Goal: Information Seeking & Learning: Check status

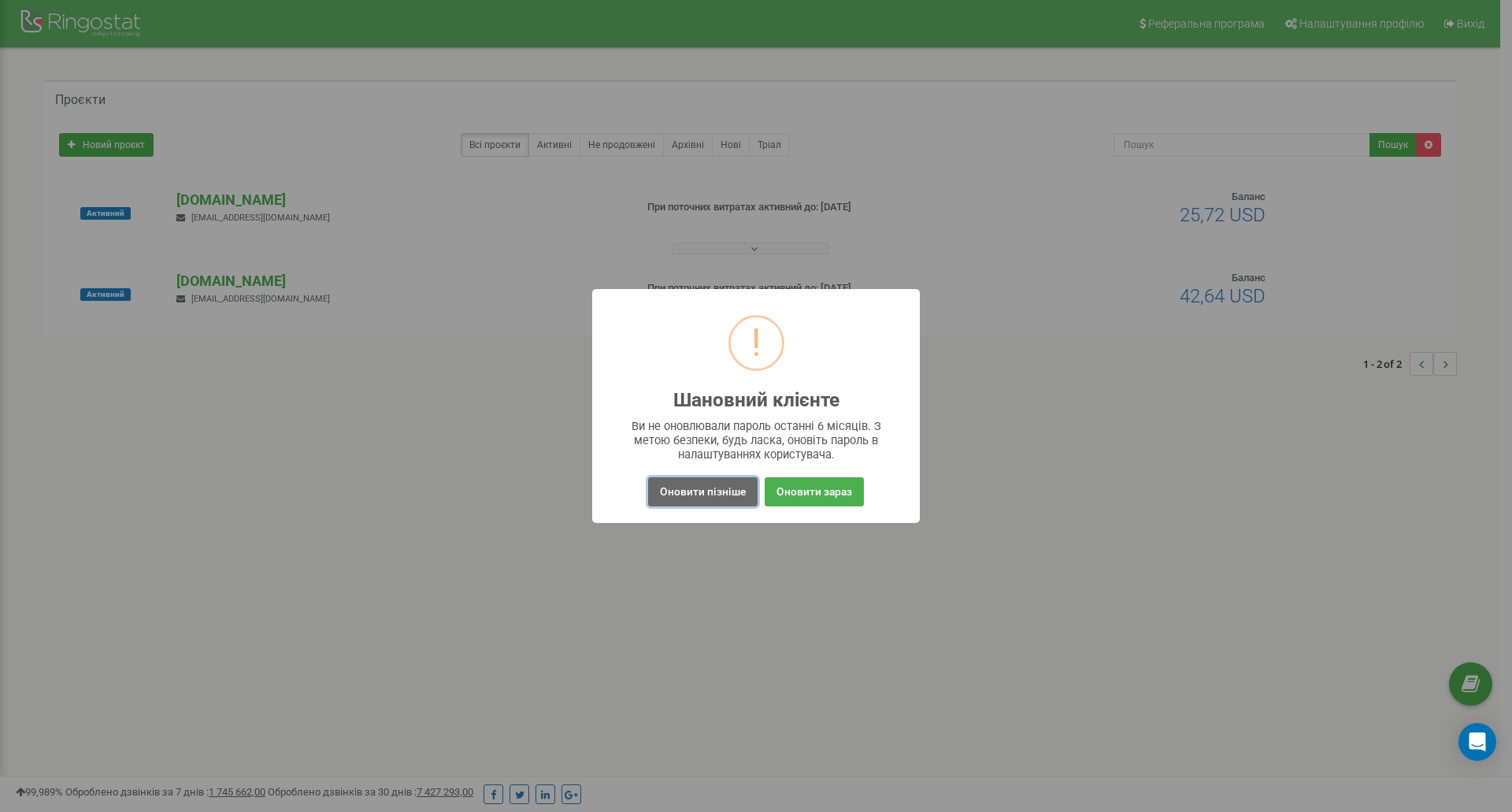
click at [706, 499] on button "Оновити пізніше" at bounding box center [703, 492] width 109 height 29
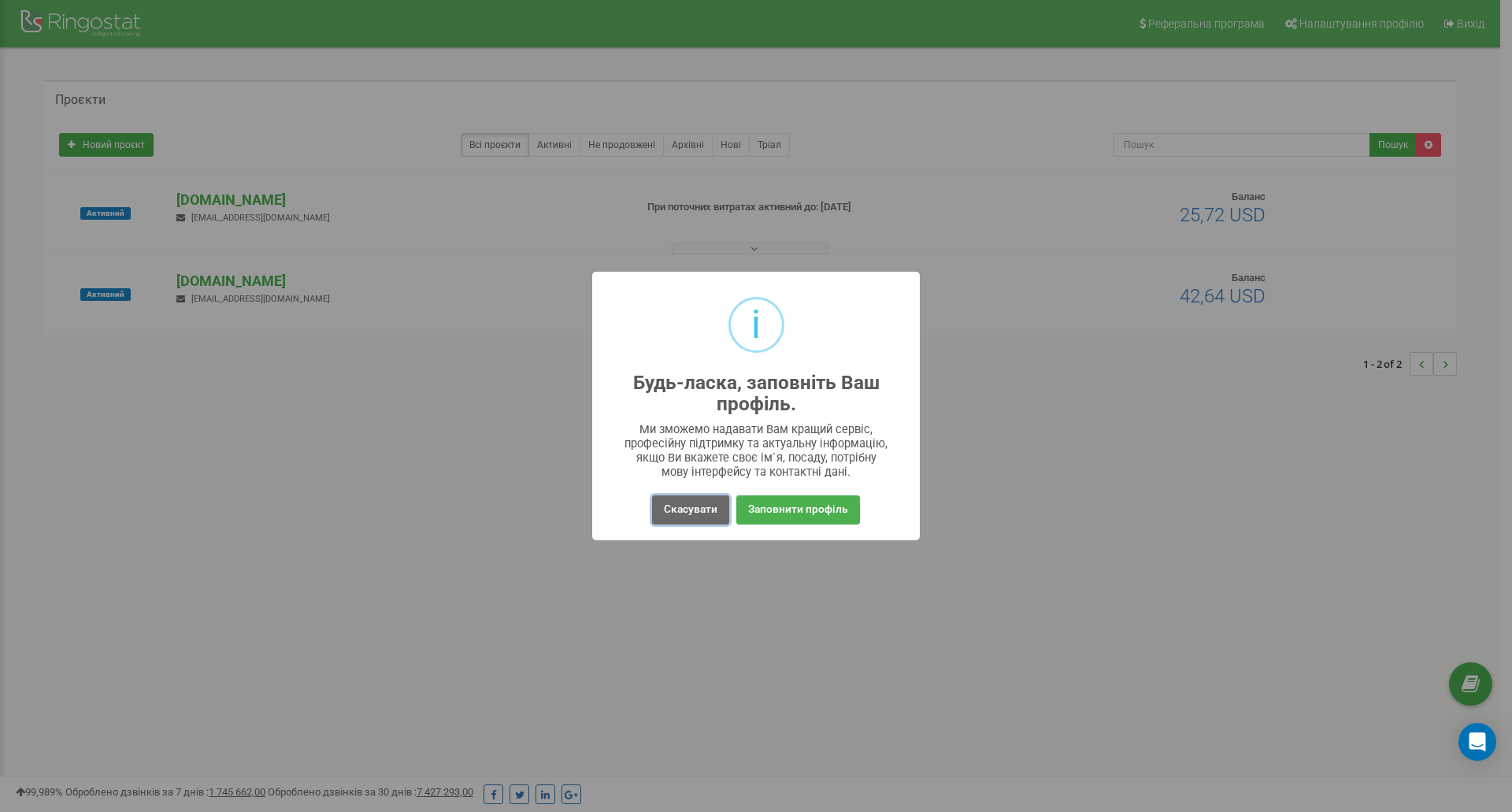
click at [704, 506] on button "Скасувати" at bounding box center [691, 510] width 77 height 29
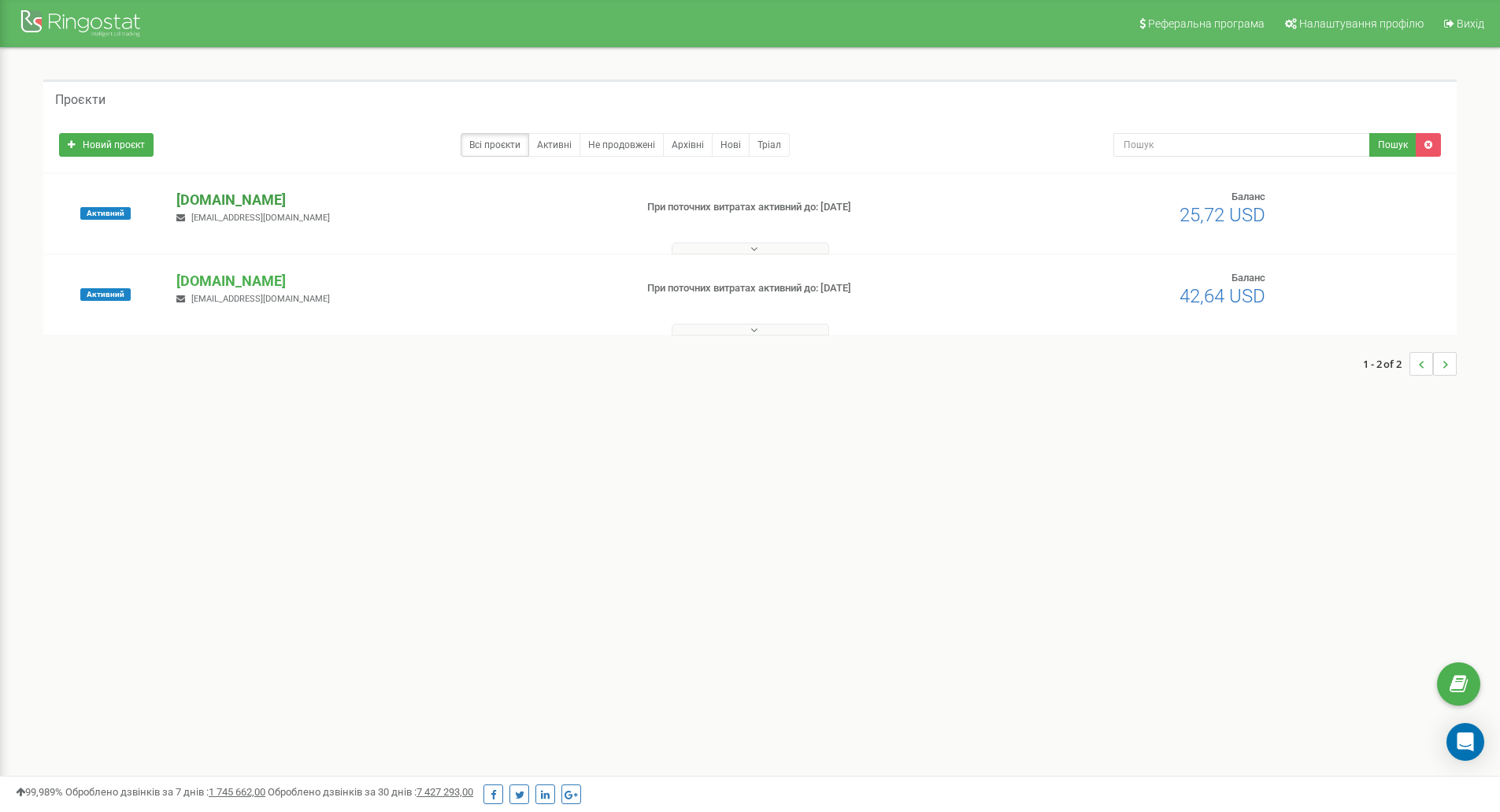
click at [251, 199] on p "service.motoblok.biz" at bounding box center [399, 200] width 445 height 21
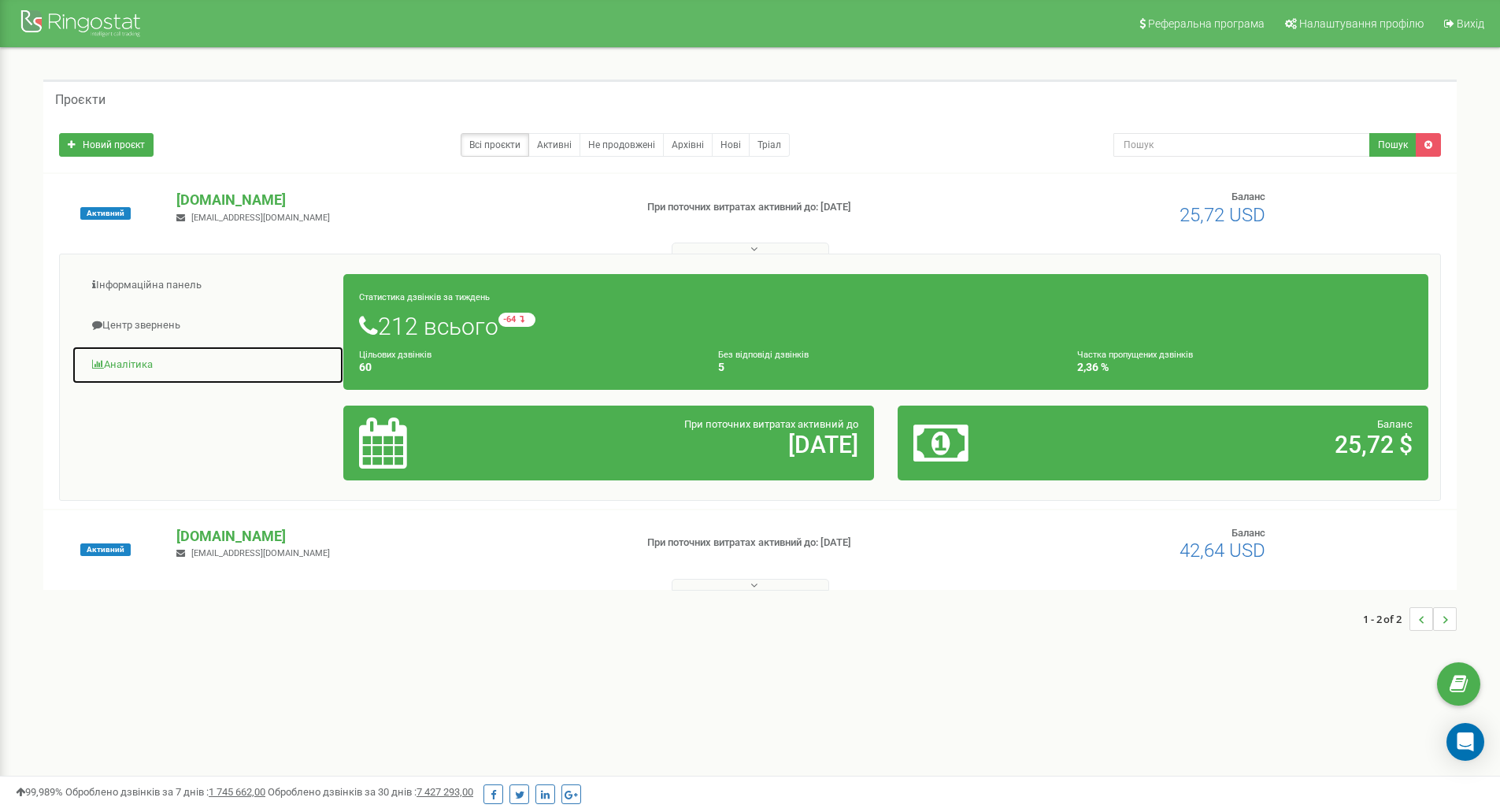
click at [141, 374] on link "Аналiтика" at bounding box center [208, 365] width 272 height 39
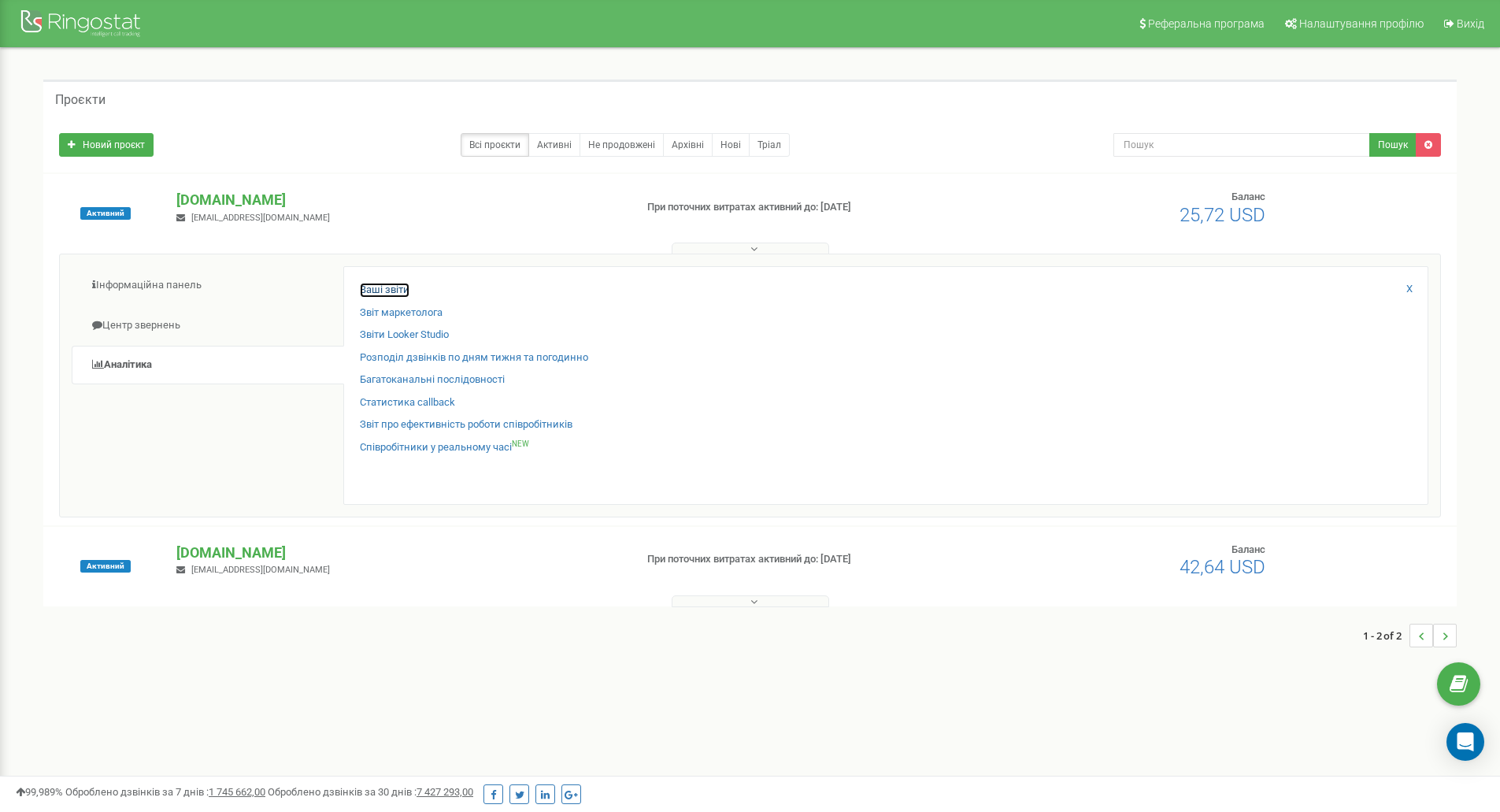
click at [401, 286] on link "Ваші звіти" at bounding box center [385, 289] width 50 height 15
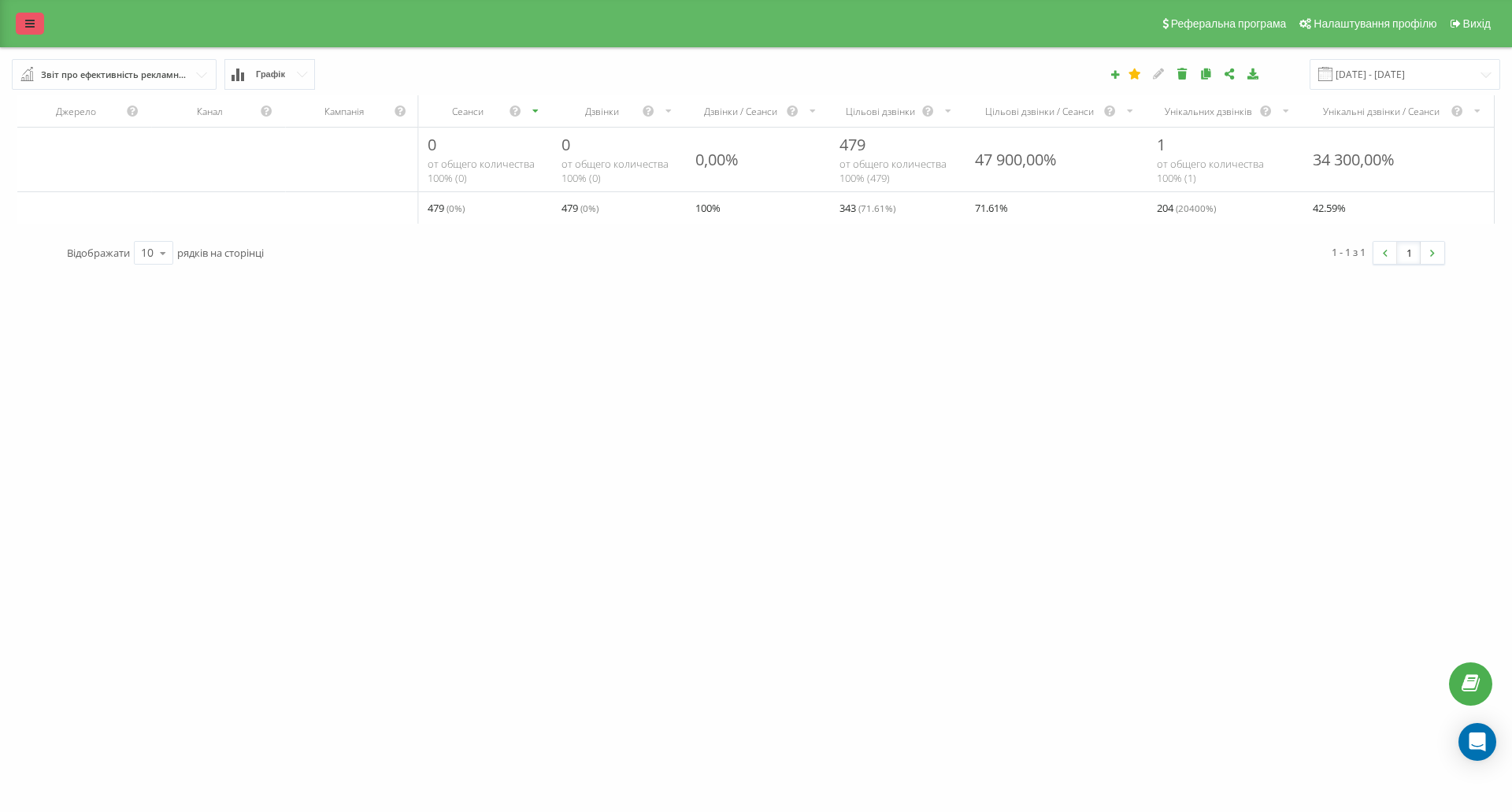
click at [34, 32] on link at bounding box center [29, 24] width 28 height 22
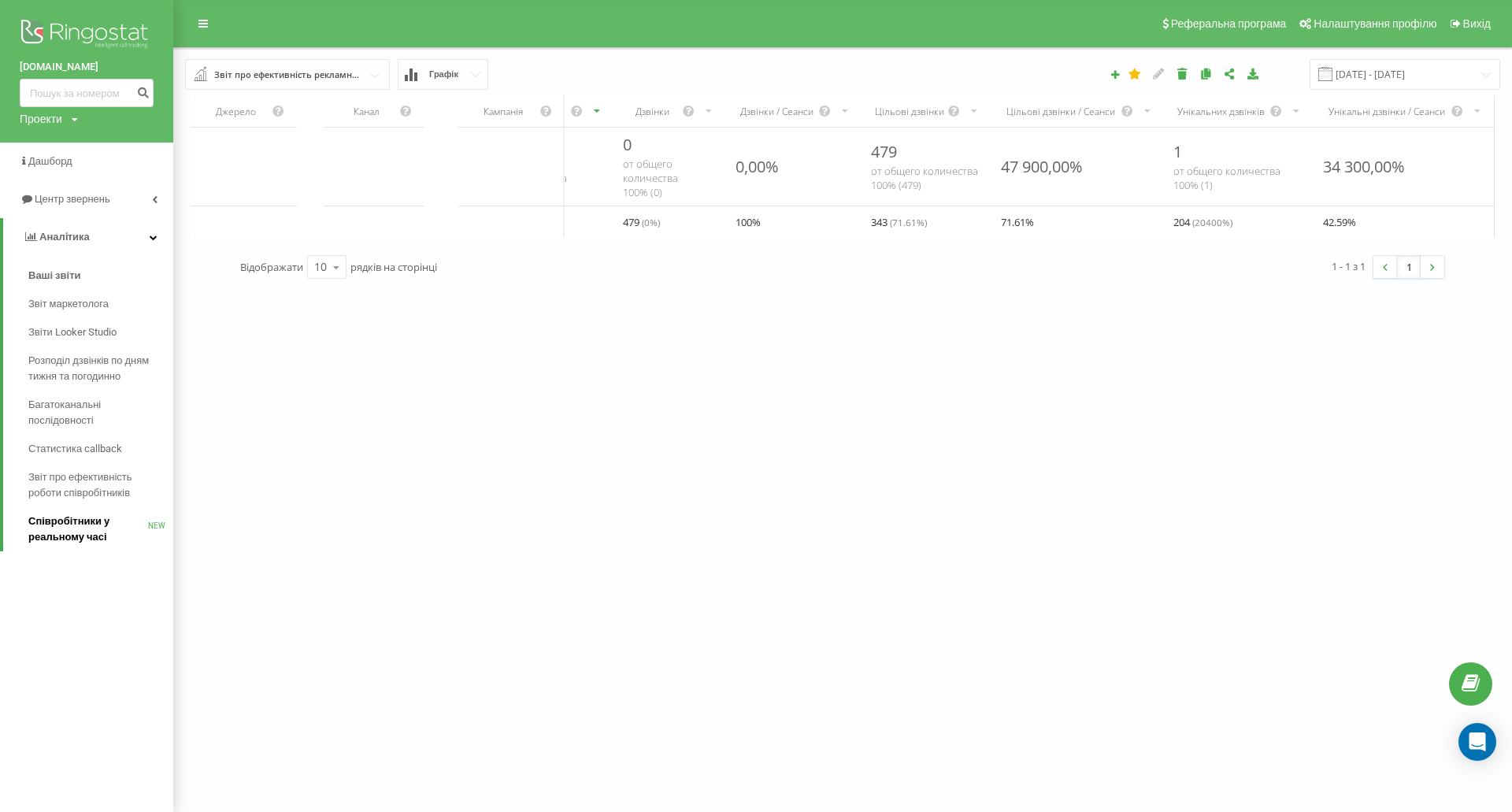
click at [88, 543] on span "Співробітники у реальному часі" at bounding box center [88, 529] width 120 height 32
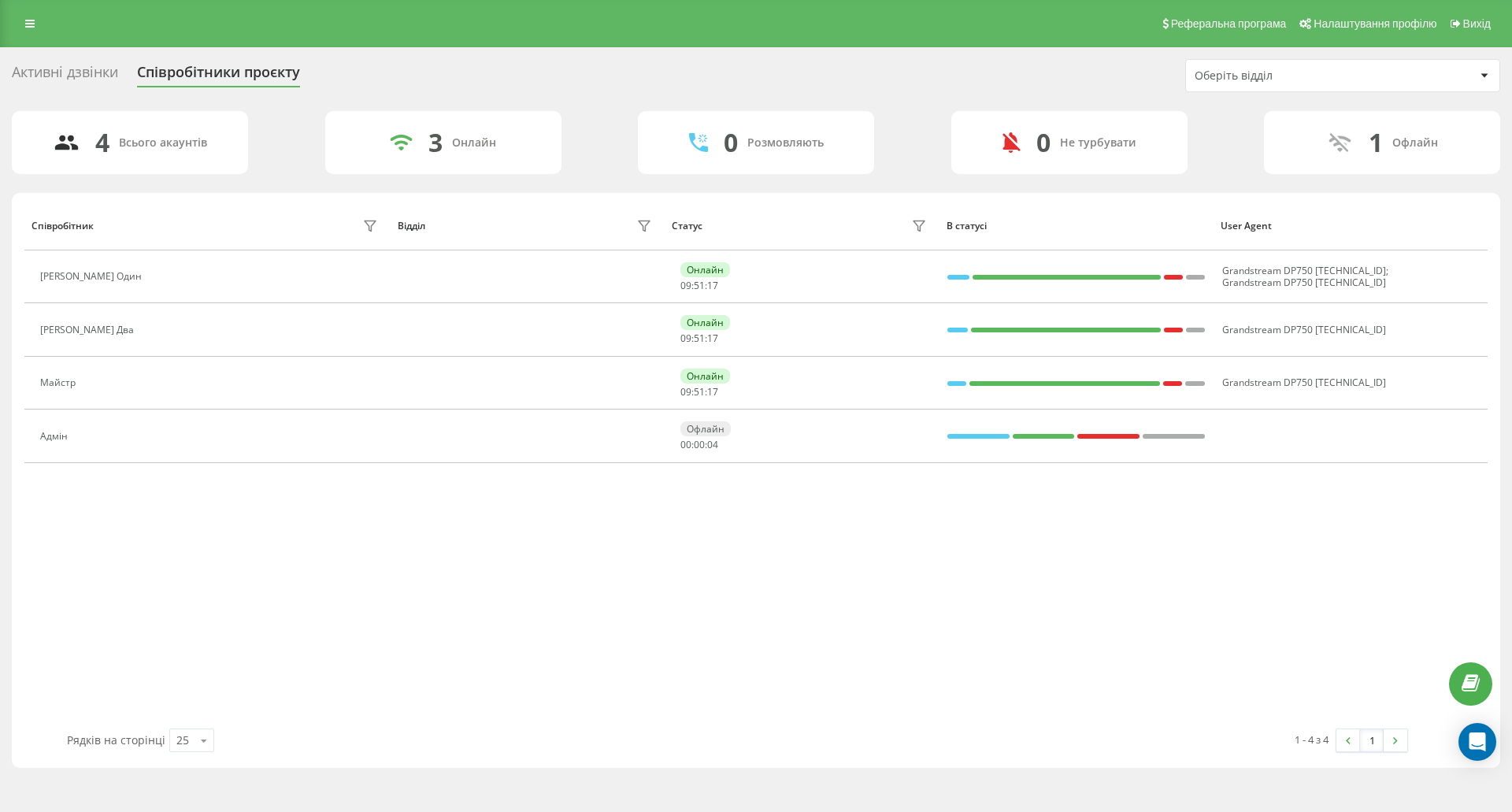
click at [97, 84] on div "Активні дзвінки" at bounding box center [65, 76] width 106 height 24
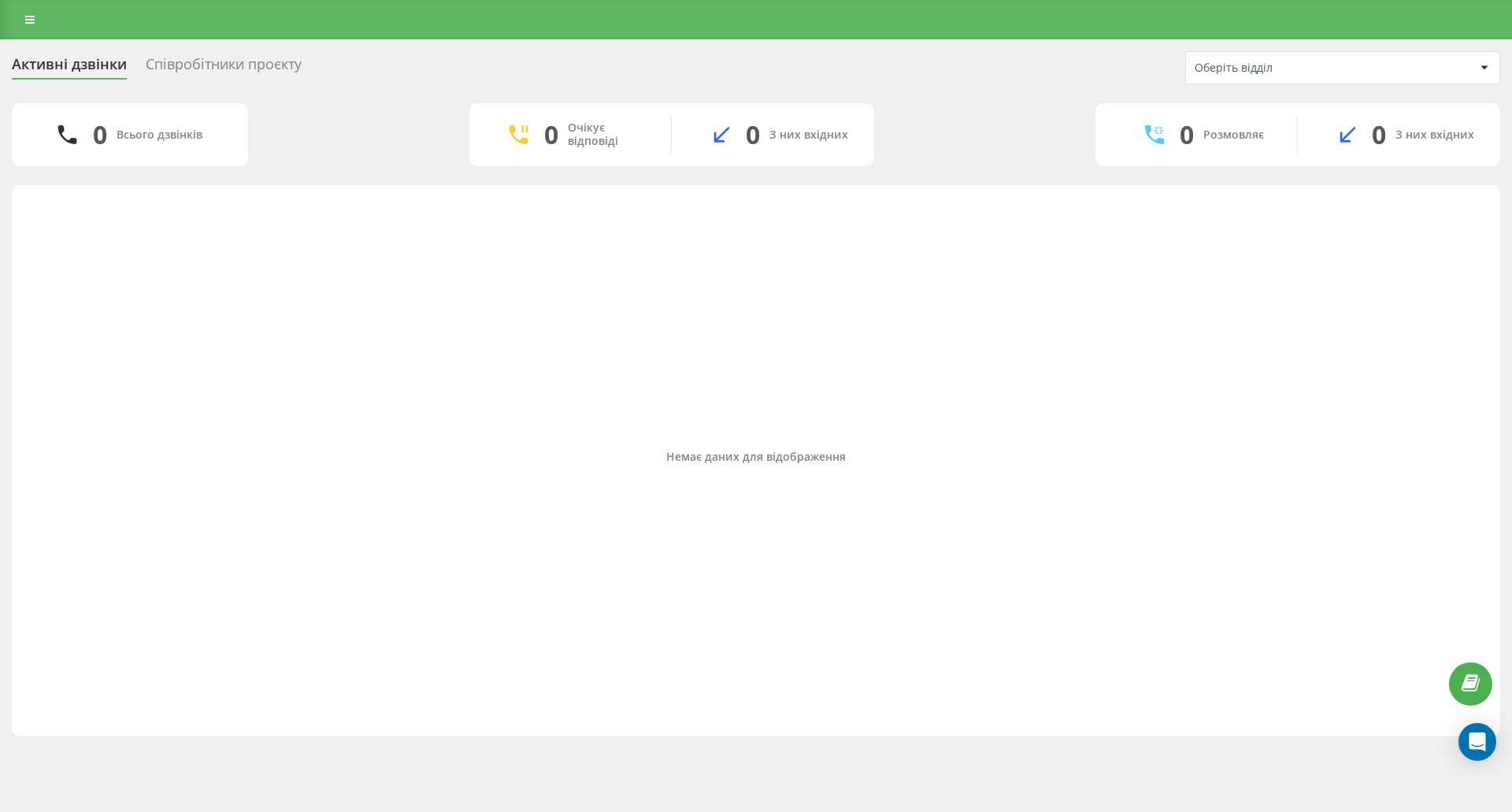
click at [192, 72] on div "Співробітники проєкту" at bounding box center [223, 68] width 156 height 24
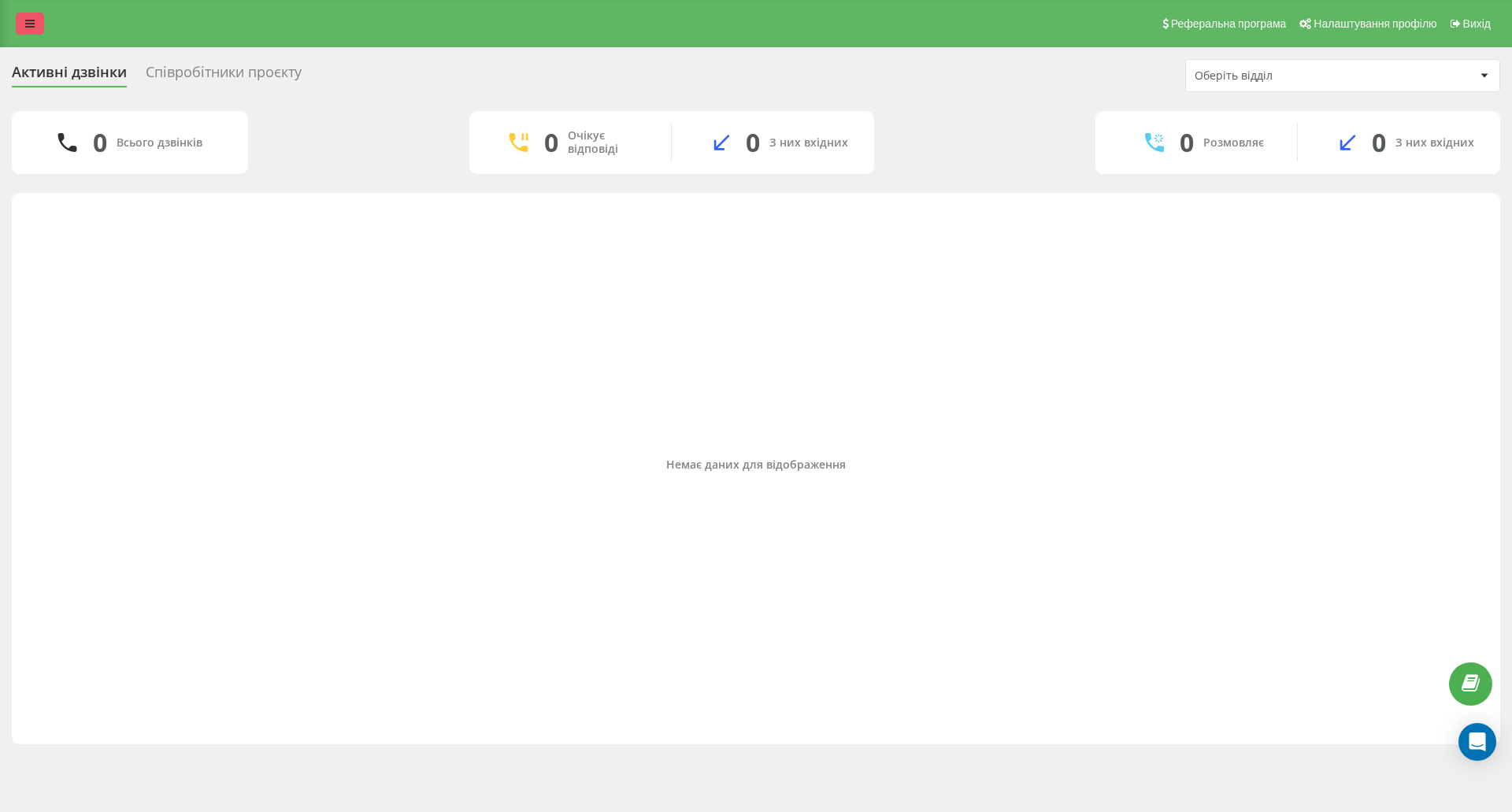
click at [18, 26] on link at bounding box center [29, 24] width 28 height 22
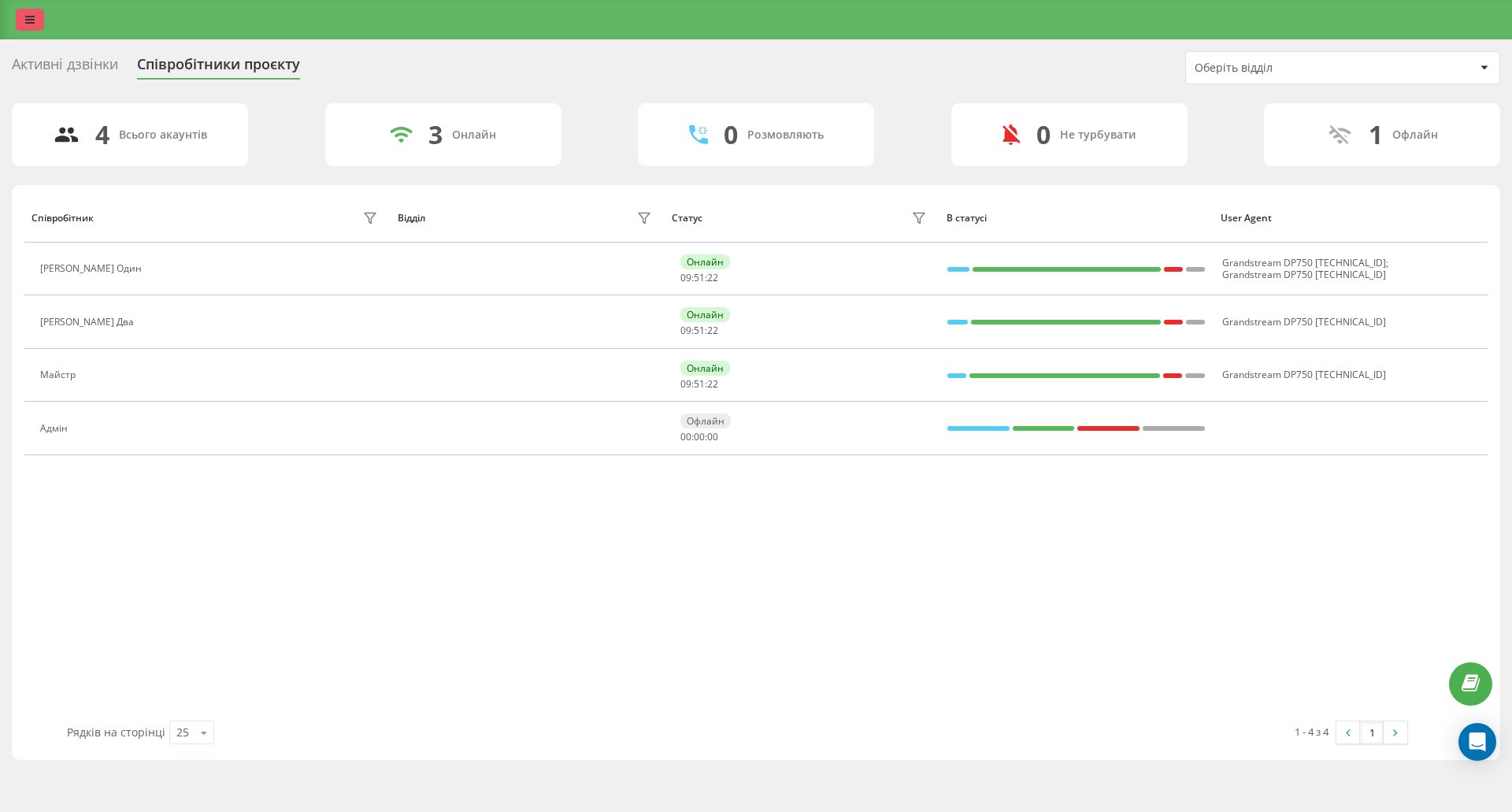
click at [29, 25] on icon at bounding box center [29, 19] width 9 height 11
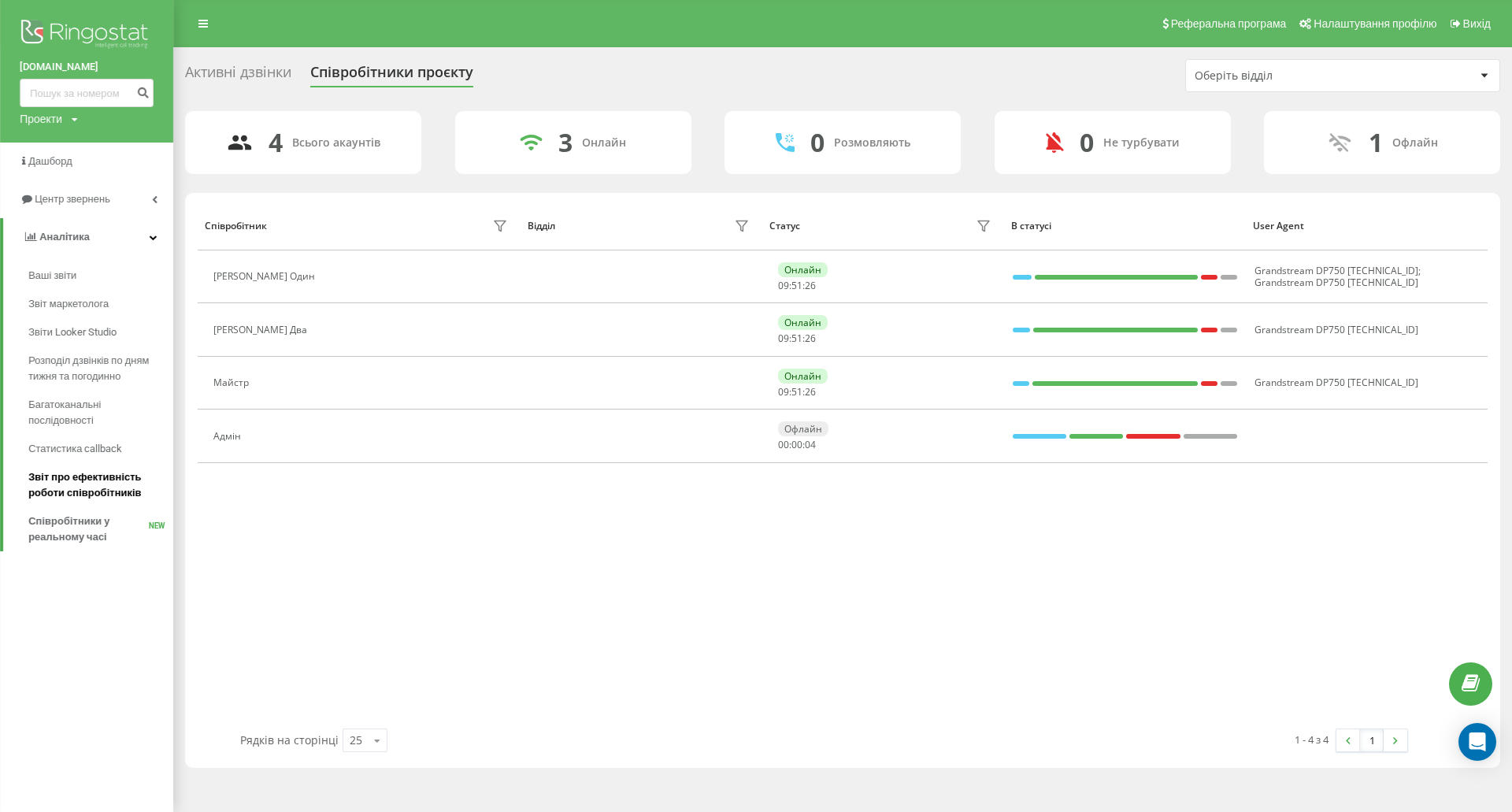
click at [114, 489] on span "Звіт про ефективність роботи співробітників" at bounding box center [96, 485] width 137 height 32
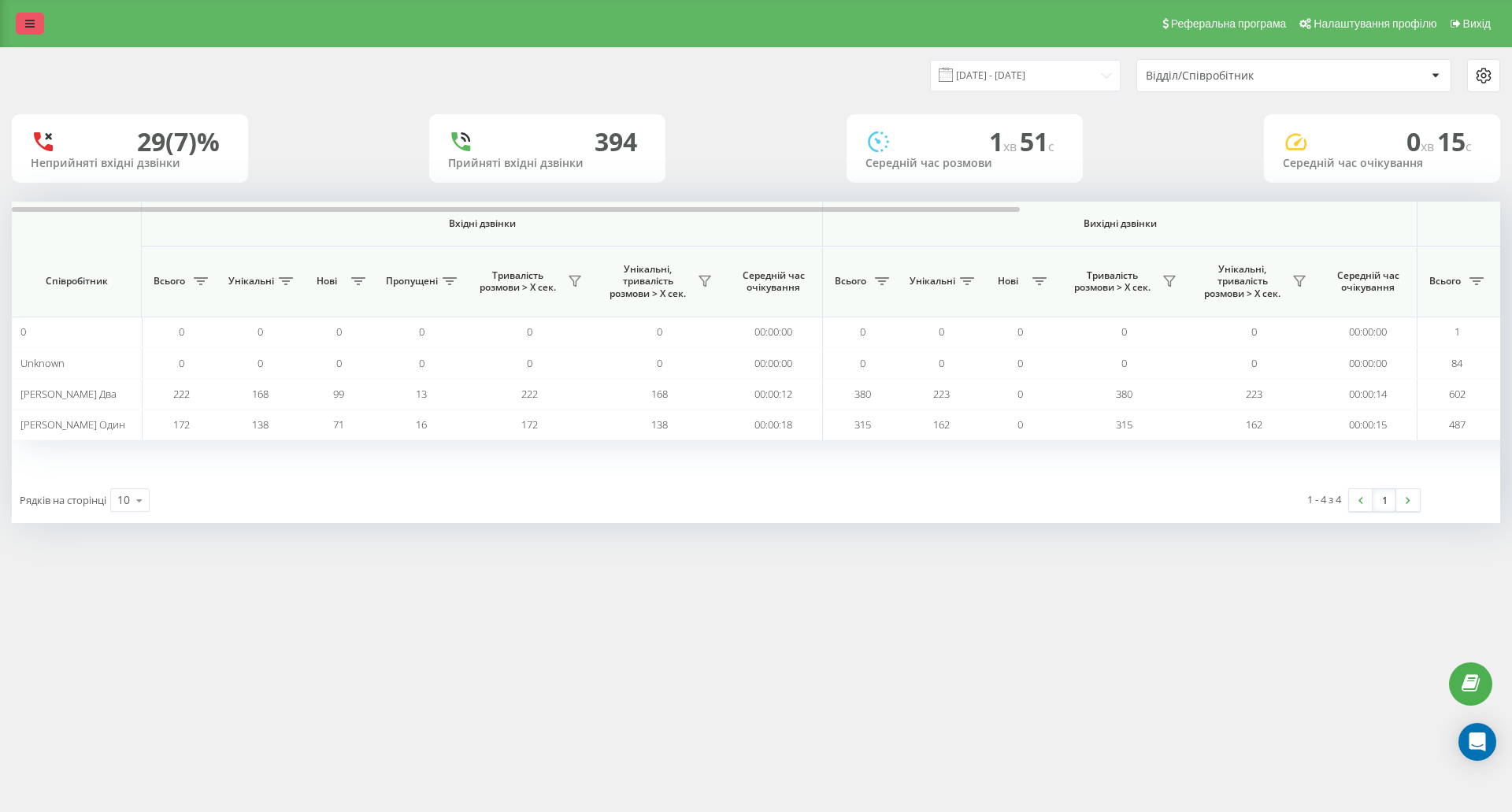
click at [27, 15] on link at bounding box center [29, 24] width 28 height 22
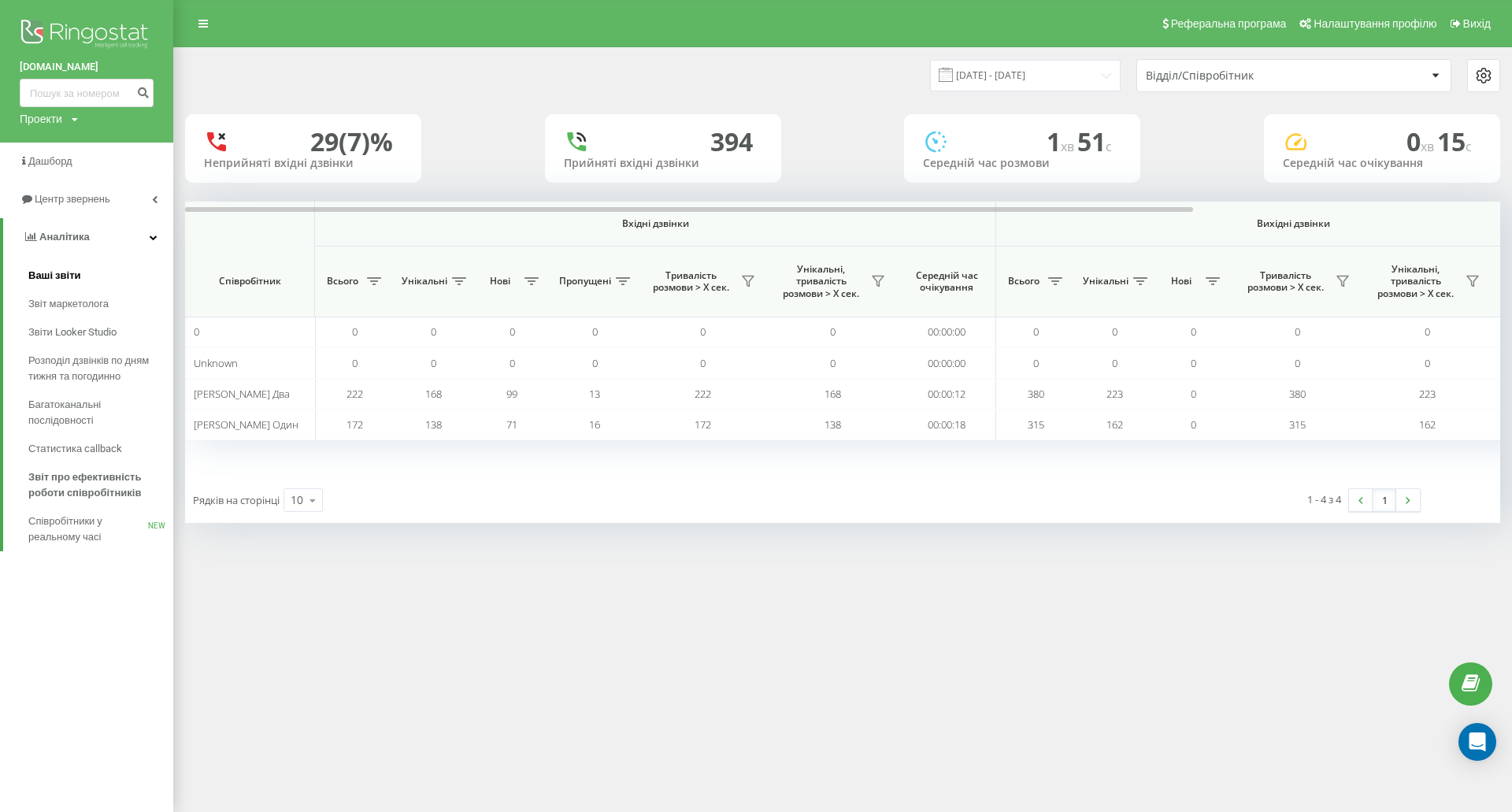
click at [91, 284] on link "Ваші звіти" at bounding box center [101, 276] width 145 height 28
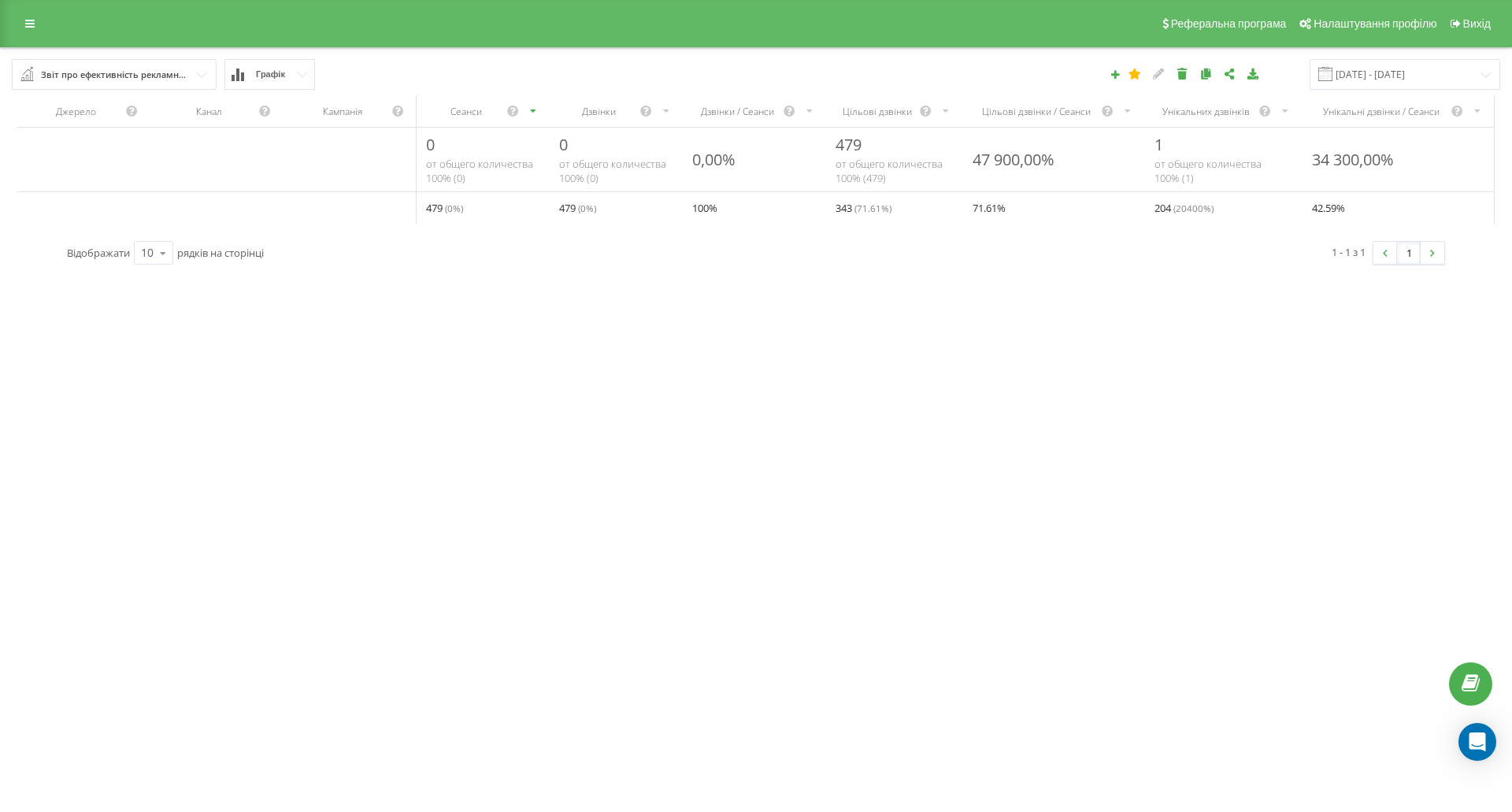
click at [252, 78] on button "Графік" at bounding box center [270, 75] width 90 height 31
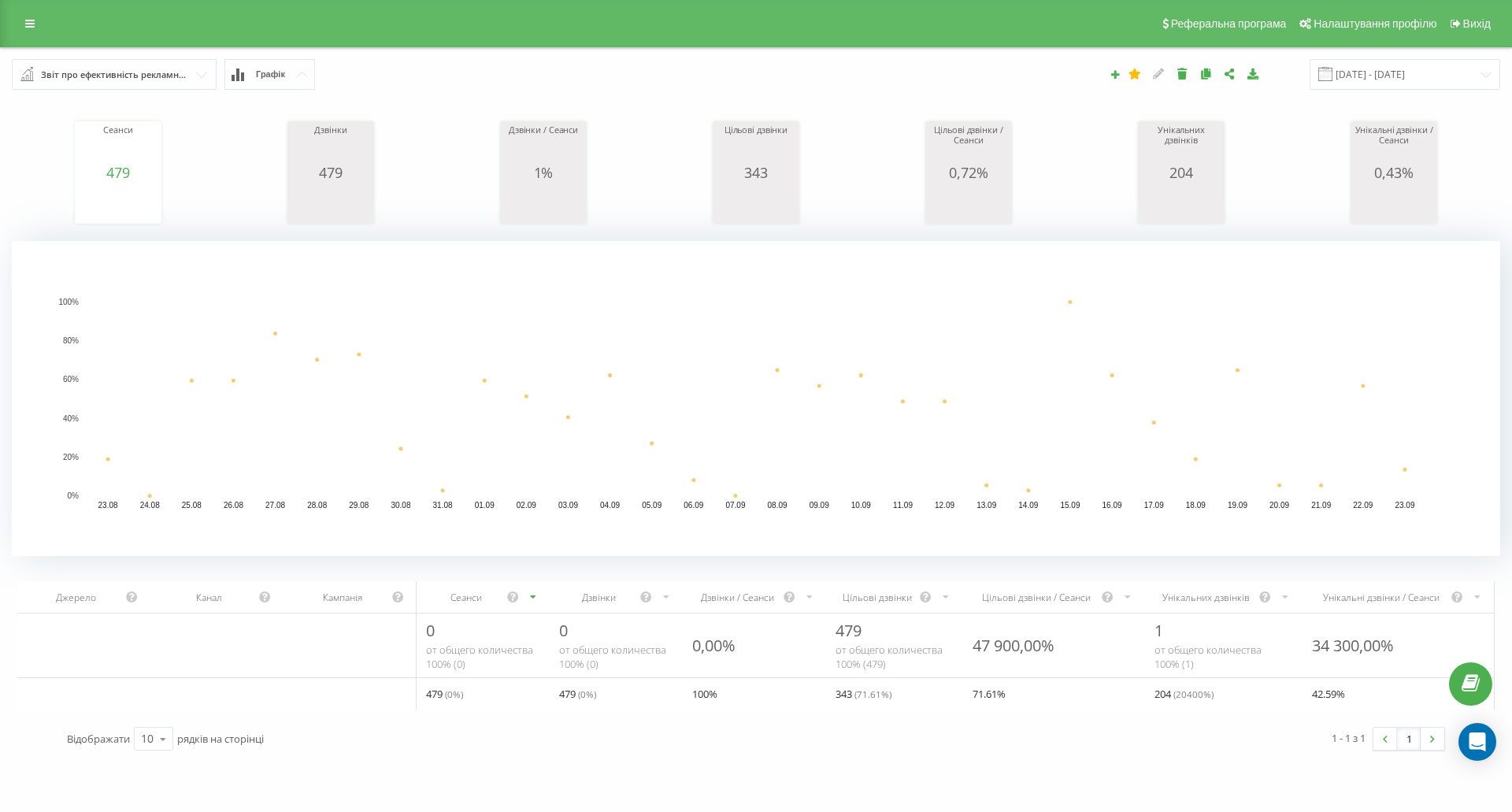
click at [305, 77] on icon at bounding box center [302, 74] width 11 height 5
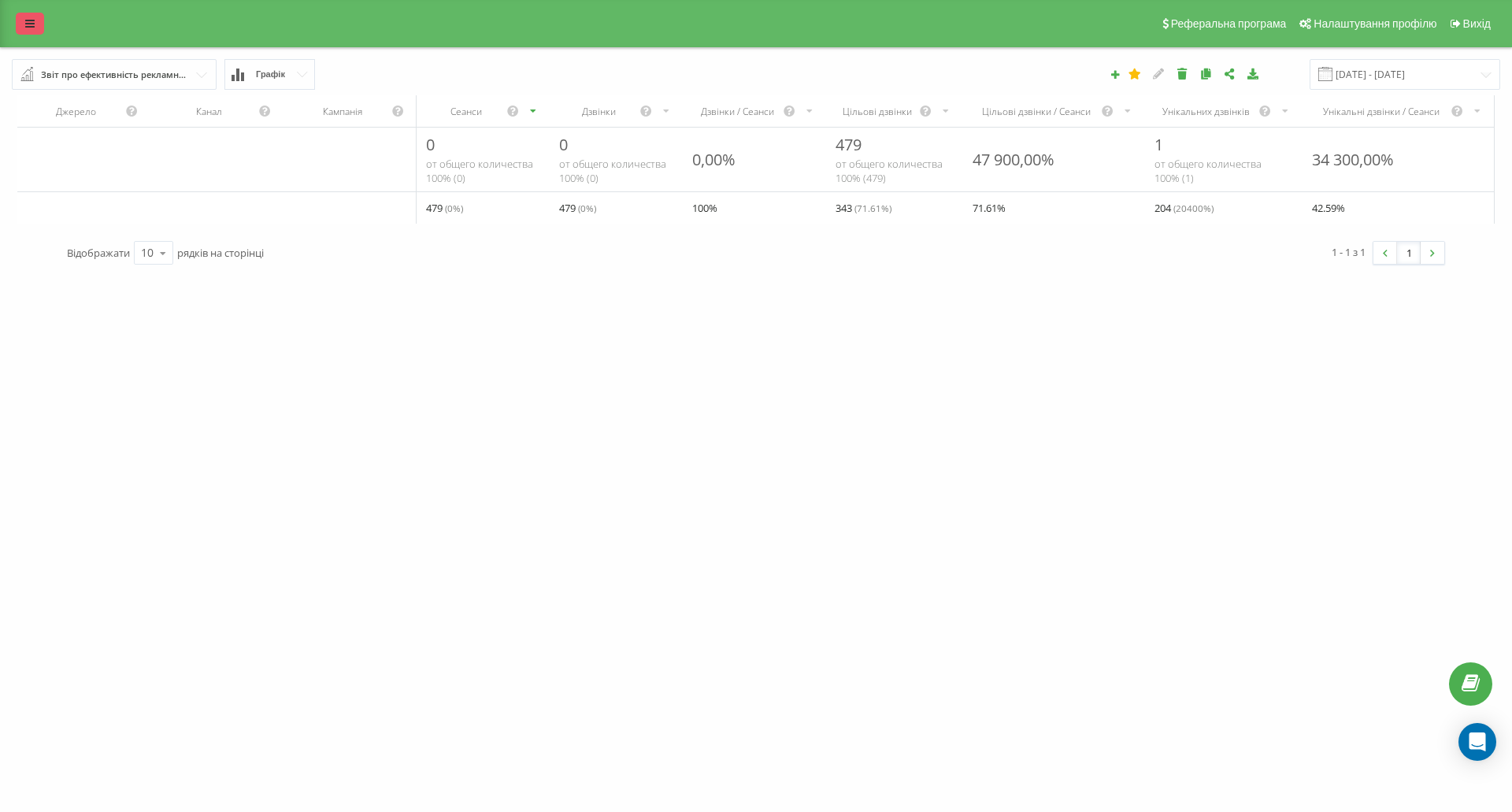
click at [23, 24] on link at bounding box center [29, 24] width 28 height 22
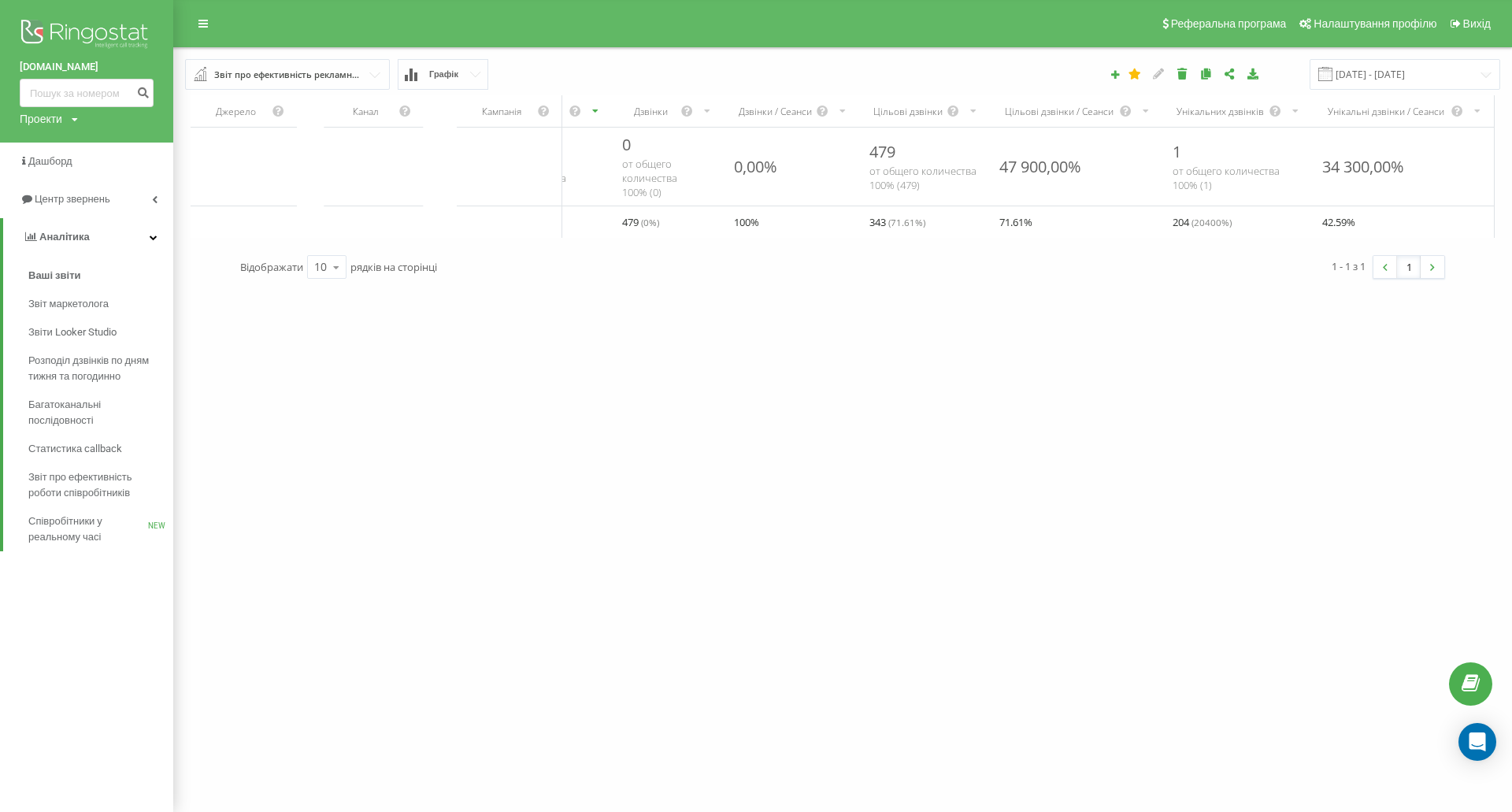
click at [73, 122] on icon at bounding box center [74, 120] width 6 height 9
click at [69, 165] on div "[DOMAIN_NAME]" at bounding box center [71, 172] width 102 height 30
click at [89, 521] on span "Співробітники у реальному часі" at bounding box center [88, 529] width 120 height 32
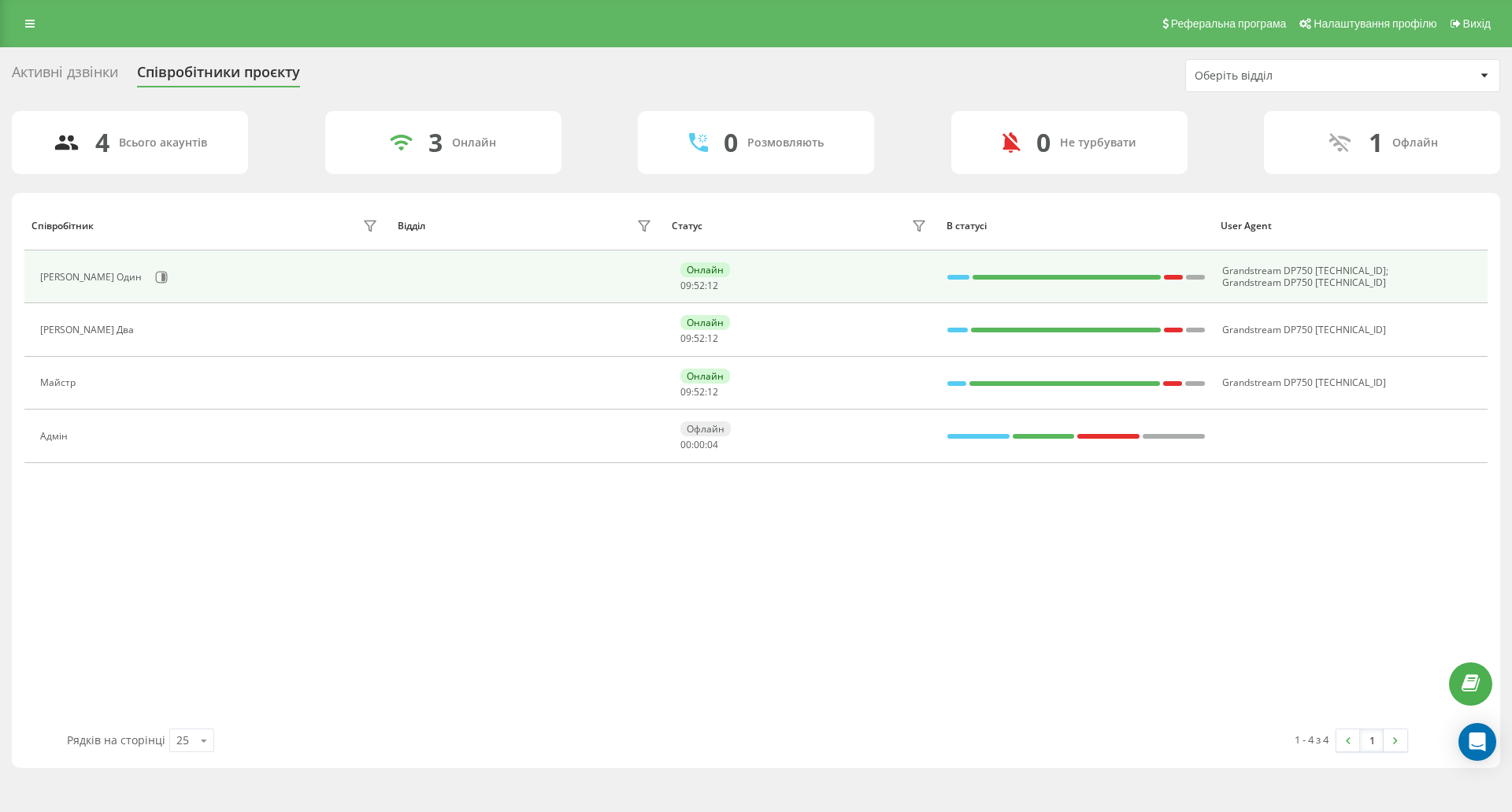
click at [265, 290] on div "[PERSON_NAME] Один" at bounding box center [211, 276] width 342 height 27
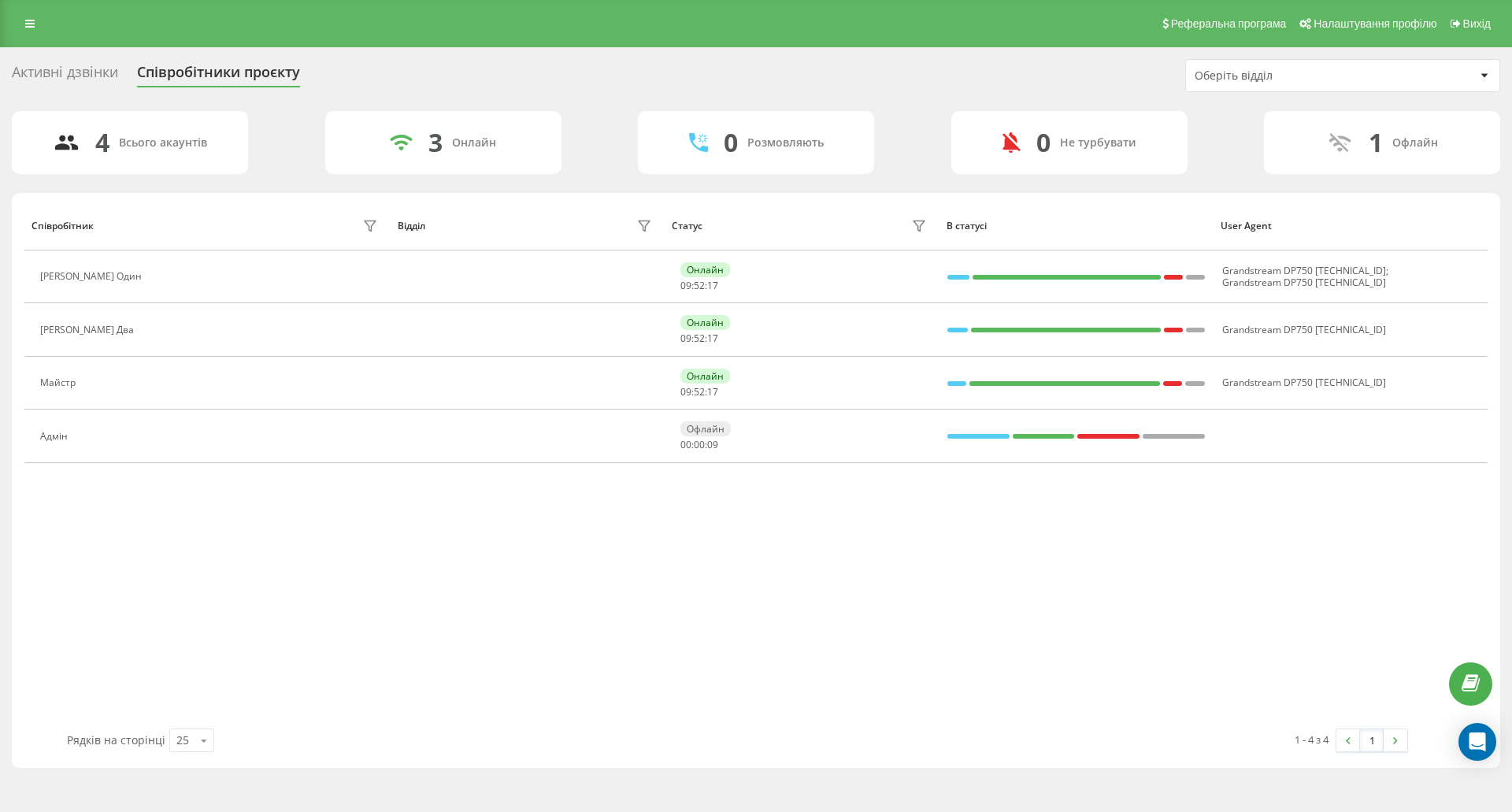
click at [187, 149] on div "Всього акаунтів" at bounding box center [163, 143] width 88 height 14
click at [1490, 30] on link "Вихід" at bounding box center [1470, 23] width 53 height 47
